Goal: Task Accomplishment & Management: Use online tool/utility

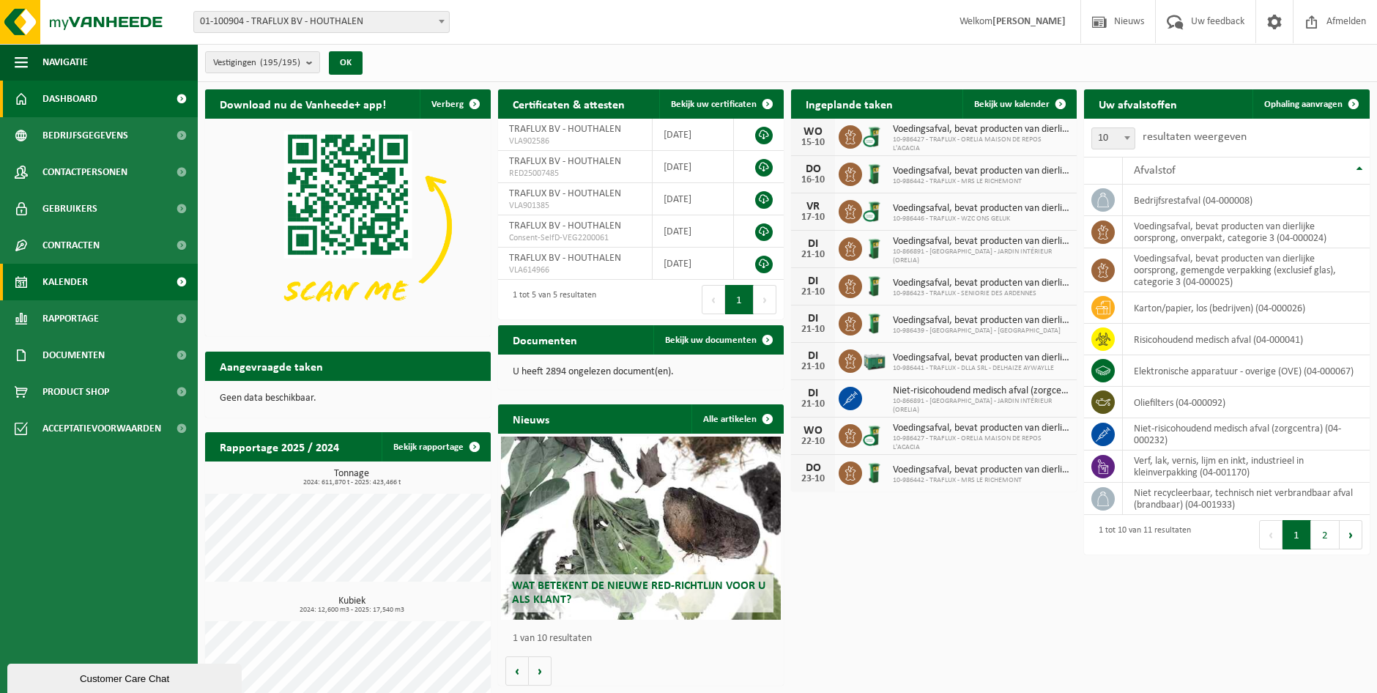
click at [111, 292] on link "Kalender" at bounding box center [99, 282] width 198 height 37
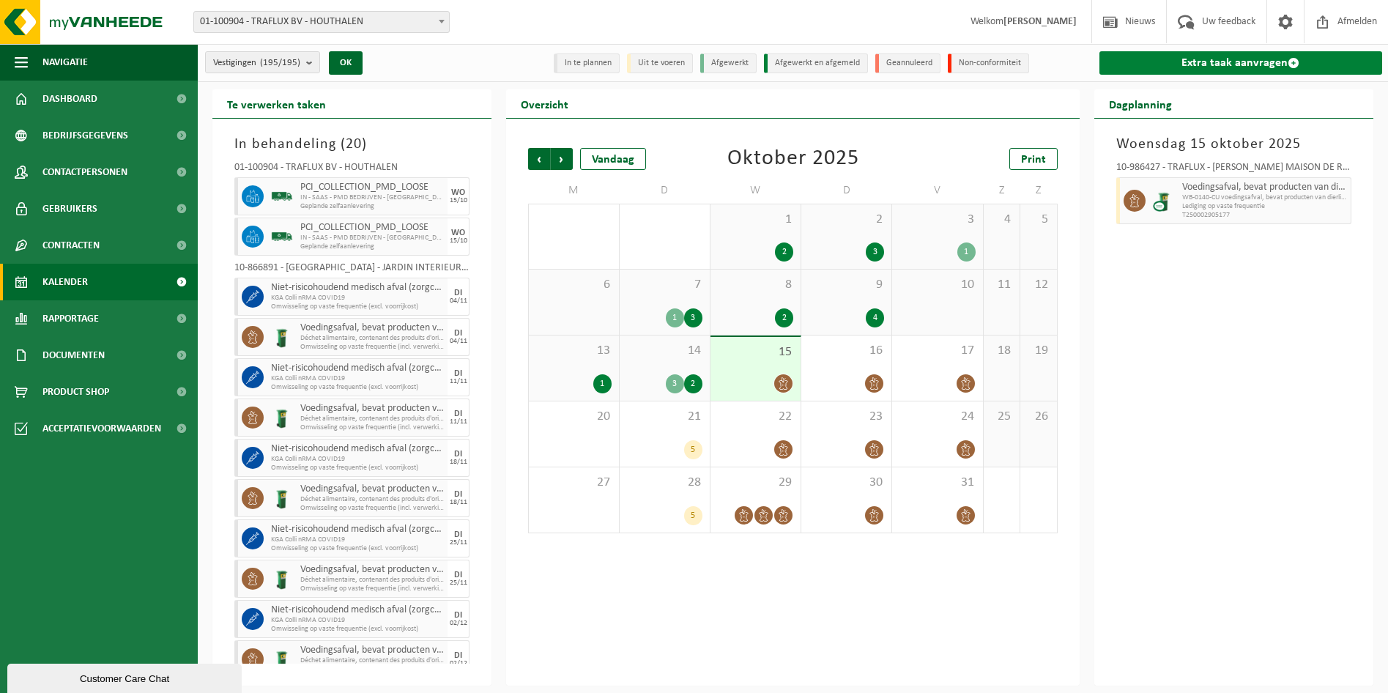
click at [1249, 75] on link "Extra taak aanvragen" at bounding box center [1240, 62] width 283 height 23
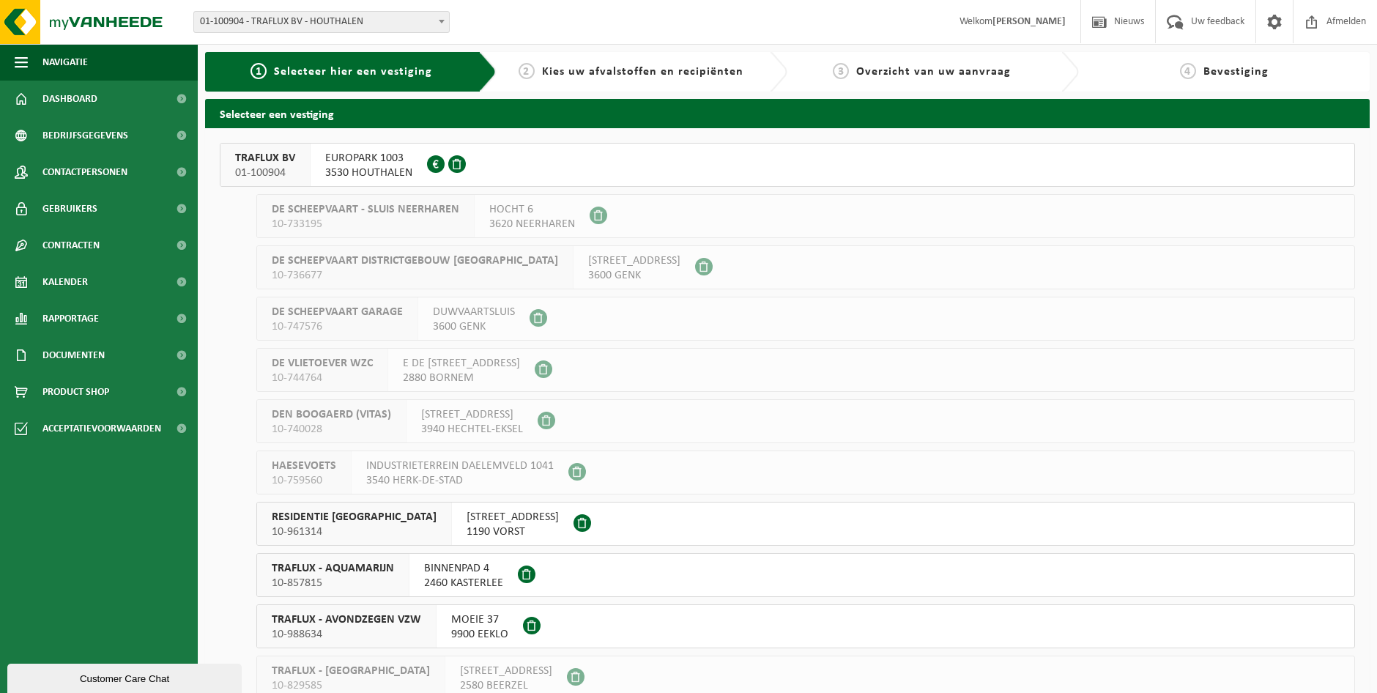
click at [354, 164] on span "EUROPARK 1003" at bounding box center [368, 158] width 87 height 15
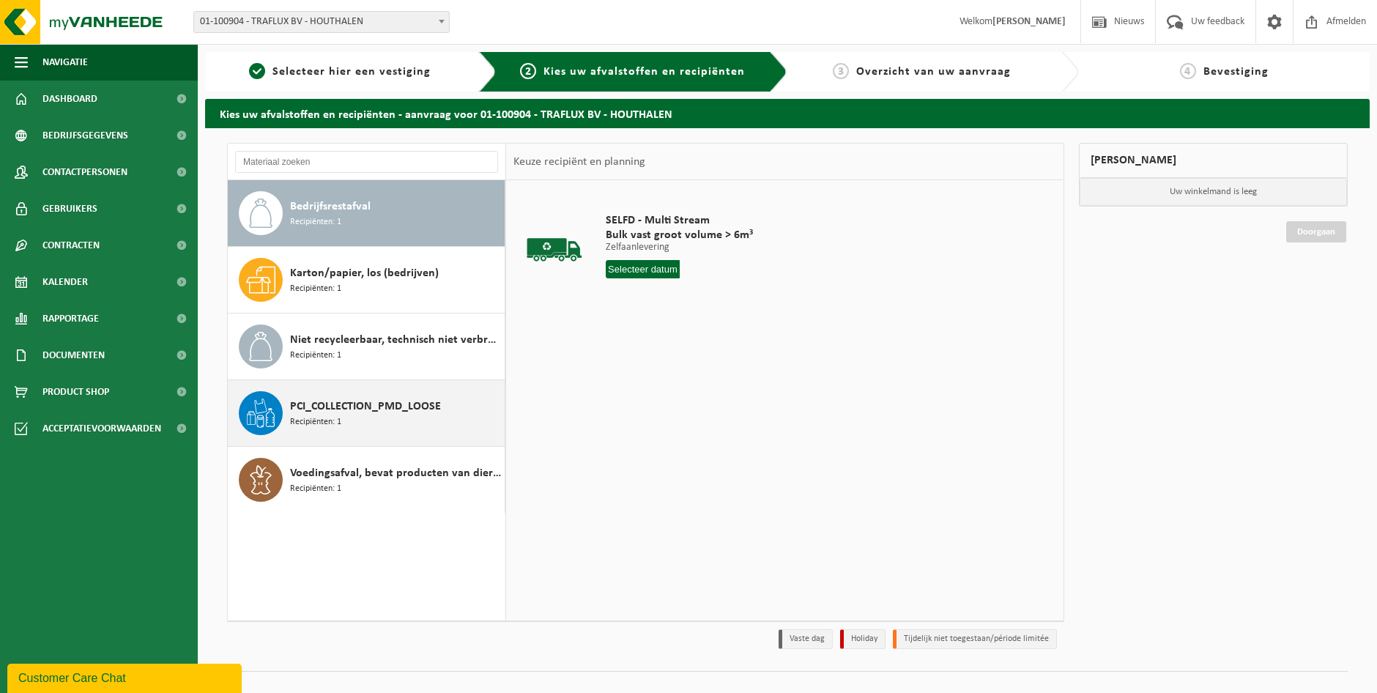
click at [414, 414] on span "PCI_COLLECTION_PMD_LOOSE" at bounding box center [365, 407] width 151 height 18
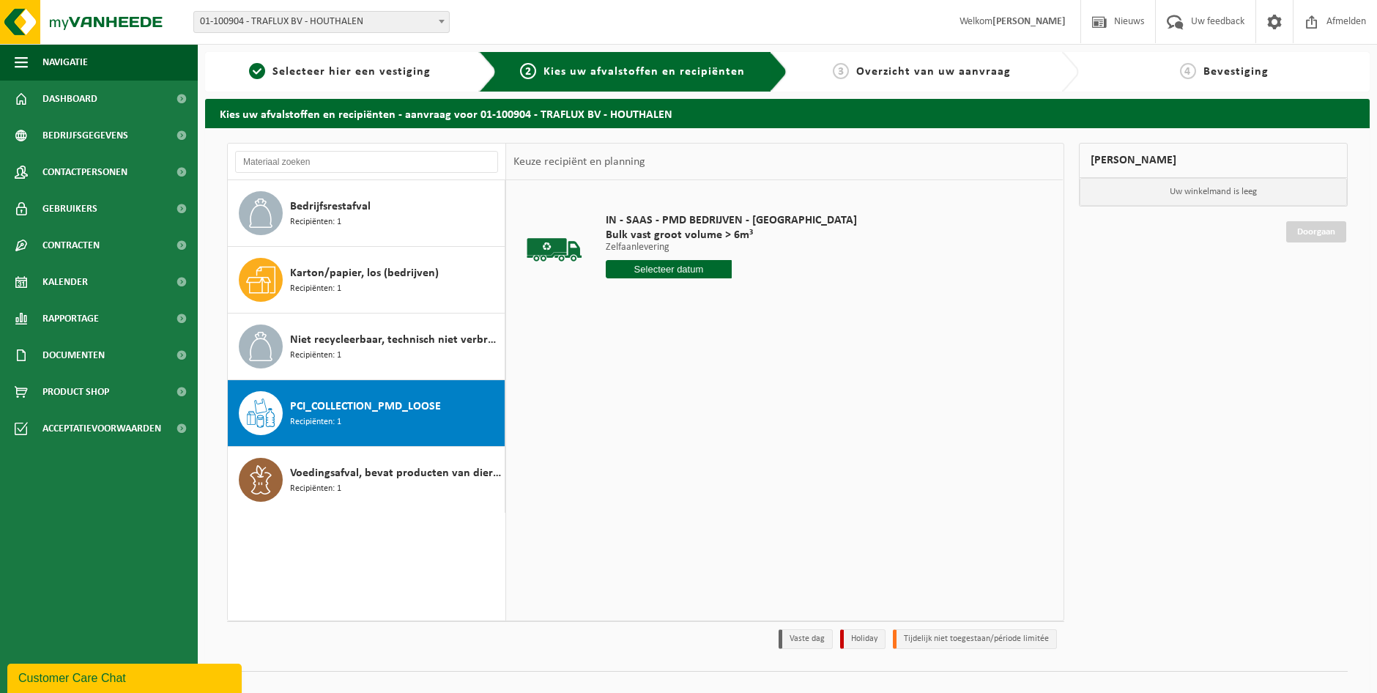
click at [677, 264] on input "text" at bounding box center [669, 269] width 126 height 18
click at [691, 398] on div "16" at bounding box center [697, 398] width 26 height 23
type input "Van 2025-10-16"
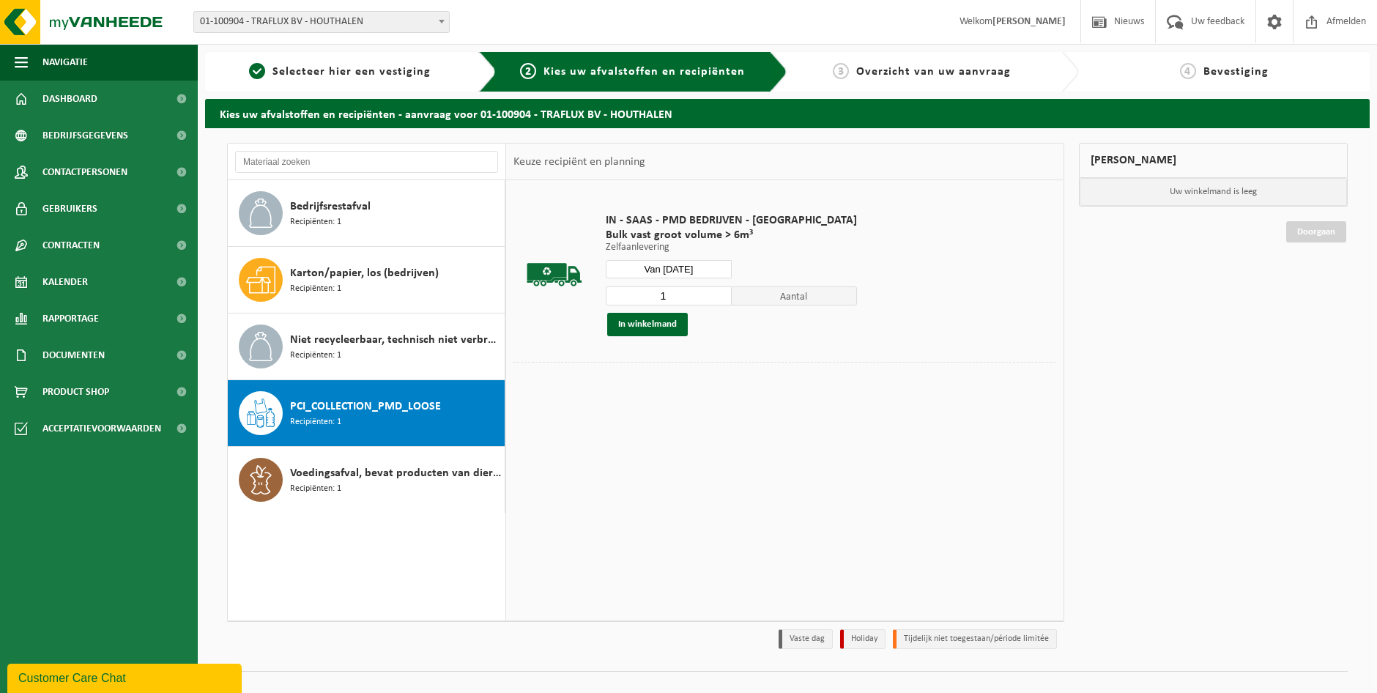
drag, startPoint x: 630, startPoint y: 323, endPoint x: 1021, endPoint y: 272, distance: 394.3
click at [633, 323] on button "In winkelmand" at bounding box center [647, 324] width 81 height 23
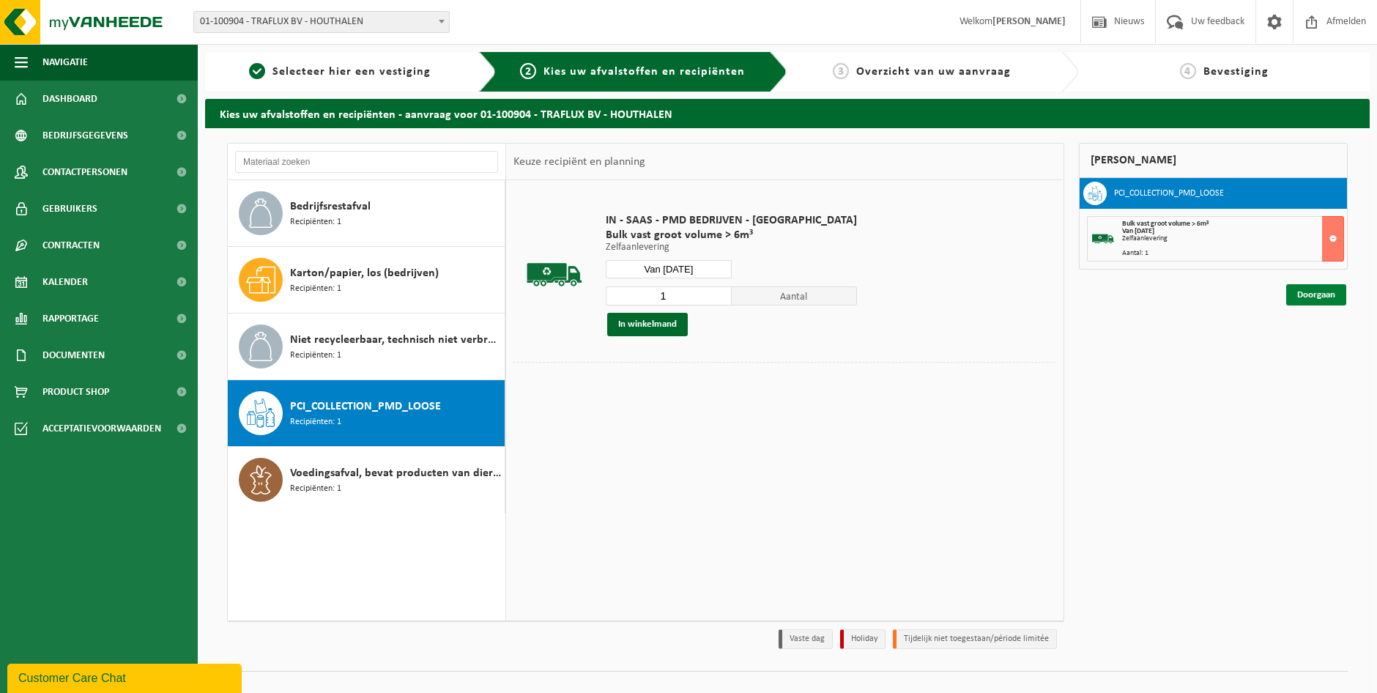
click at [1319, 293] on link "Doorgaan" at bounding box center [1316, 294] width 60 height 21
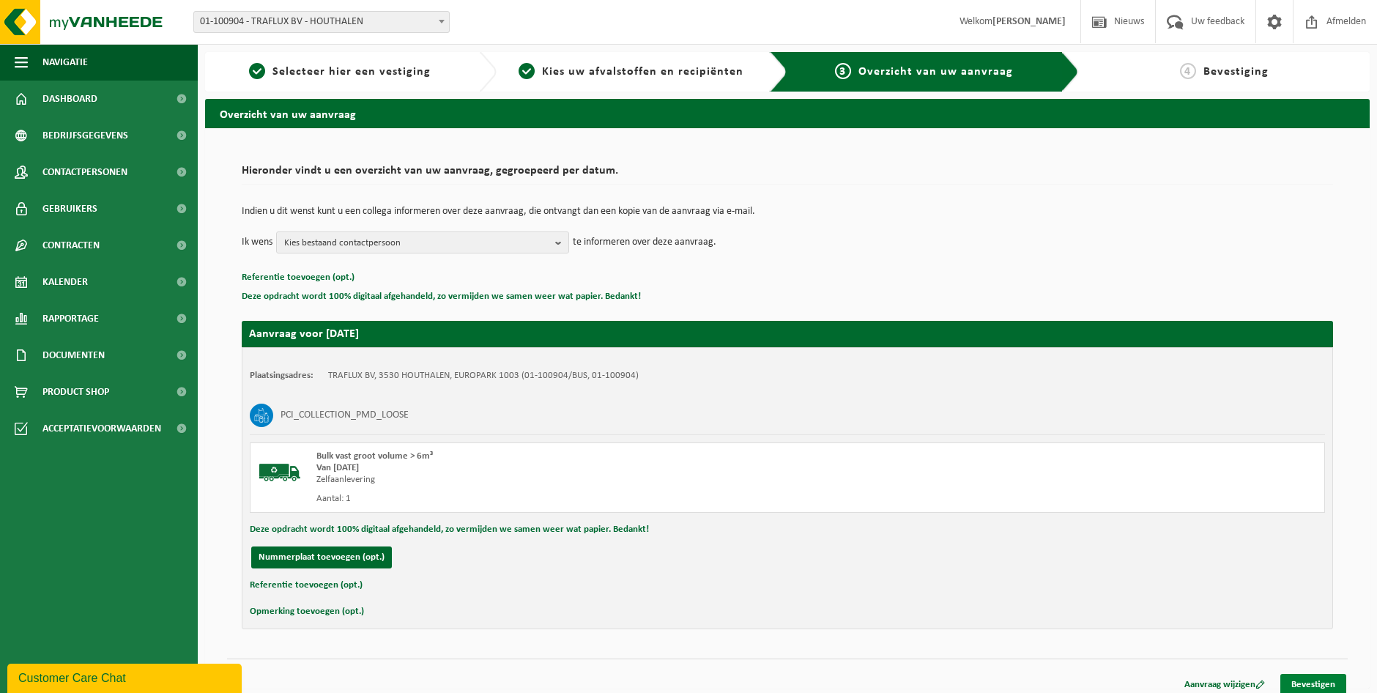
click at [1317, 675] on link "Bevestigen" at bounding box center [1313, 684] width 66 height 21
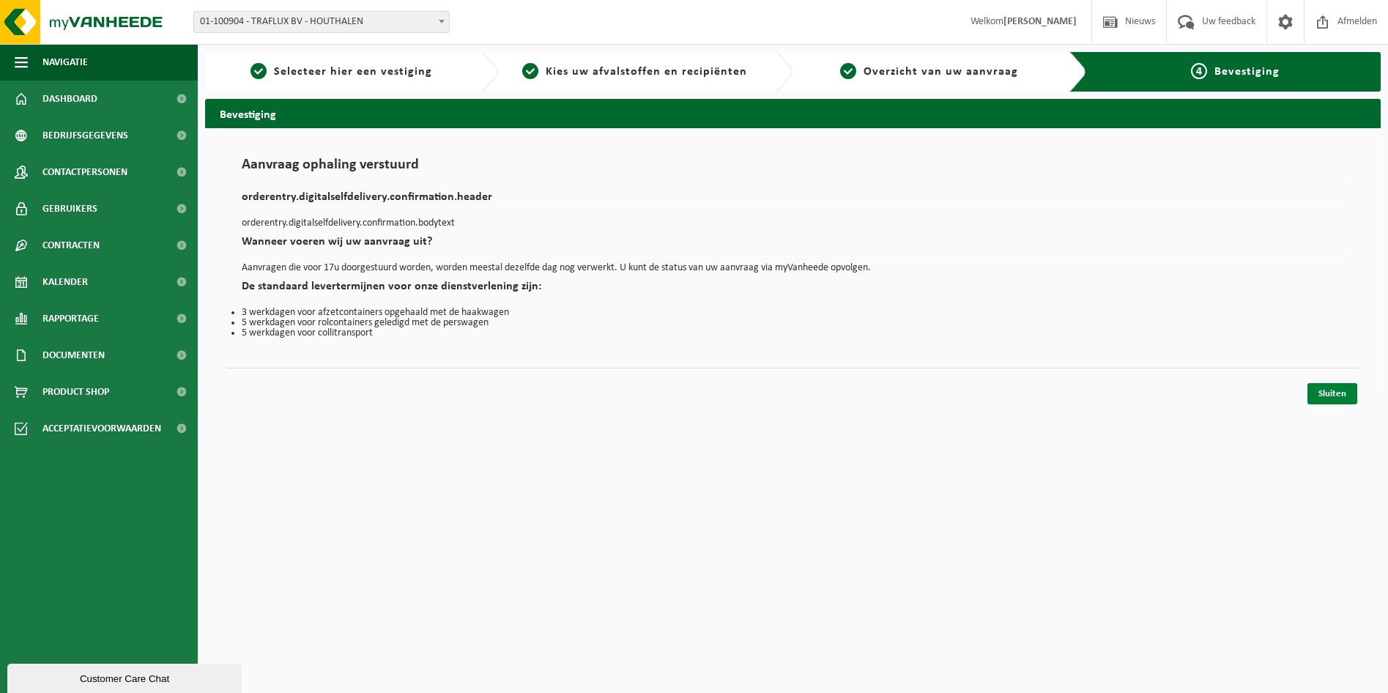
click at [1334, 388] on link "Sluiten" at bounding box center [1332, 393] width 50 height 21
